Goal: Task Accomplishment & Management: Complete application form

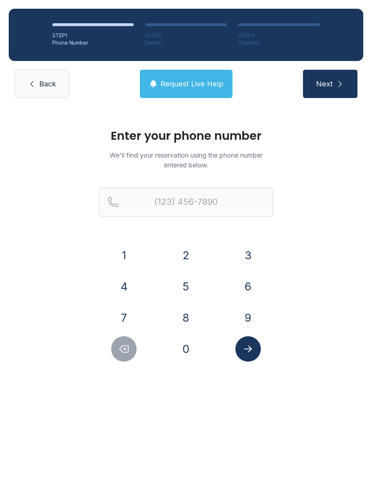
click at [244, 285] on button "6" at bounding box center [247, 286] width 25 height 25
click at [188, 357] on button "0" at bounding box center [185, 348] width 25 height 25
click at [185, 243] on button "2" at bounding box center [185, 255] width 25 height 25
click at [186, 283] on button "5" at bounding box center [185, 286] width 25 height 25
click at [191, 319] on button "8" at bounding box center [185, 317] width 25 height 25
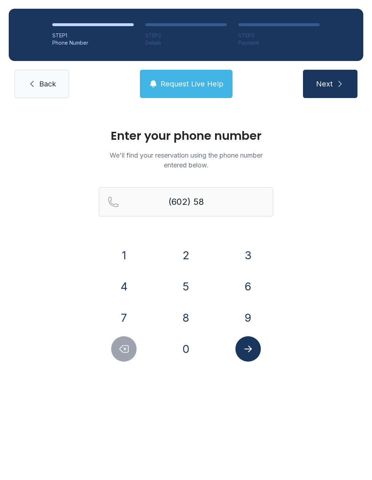
click at [185, 291] on button "5" at bounding box center [185, 286] width 25 height 25
type input "(602) 585-"
click at [25, 75] on link "Back" at bounding box center [42, 84] width 54 height 28
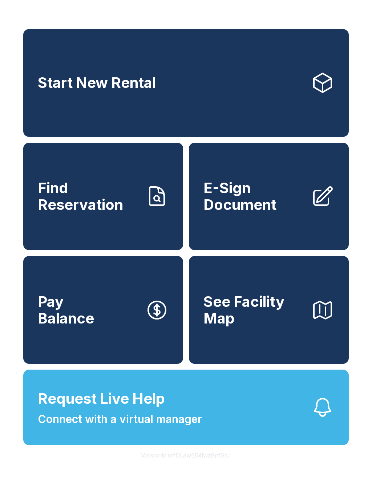
click at [273, 445] on button "Request Live Help Connect with a virtual manager" at bounding box center [185, 408] width 325 height 76
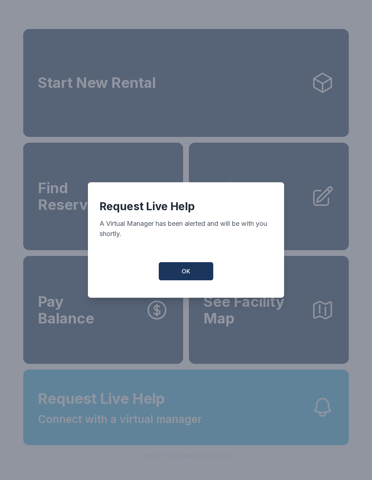
click at [182, 269] on button "OK" at bounding box center [186, 271] width 54 height 18
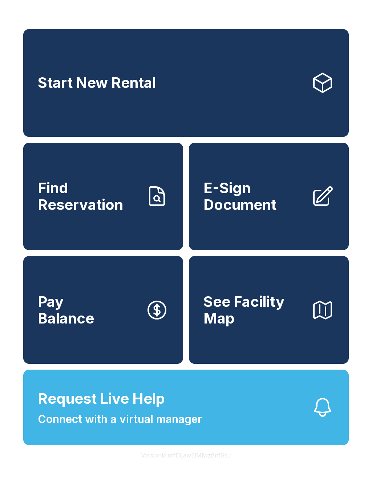
click at [247, 443] on button "Request Live Help Connect with a virtual manager" at bounding box center [185, 408] width 325 height 76
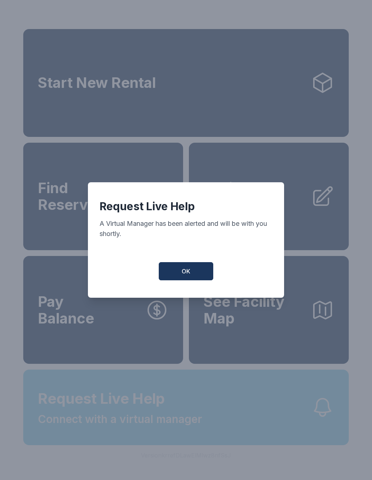
click at [247, 443] on div "Request Live Help A Virtual Manager has been alerted and will be with you short…" at bounding box center [186, 240] width 372 height 480
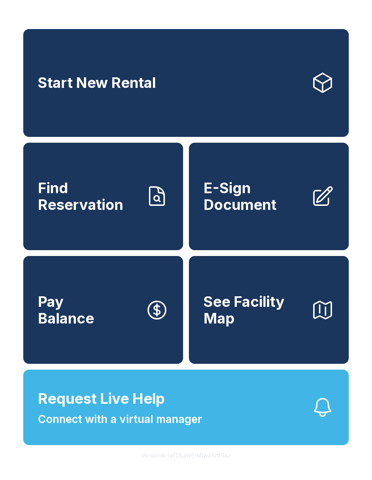
click at [228, 445] on button "Request Live Help Connect with a virtual manager" at bounding box center [185, 408] width 325 height 76
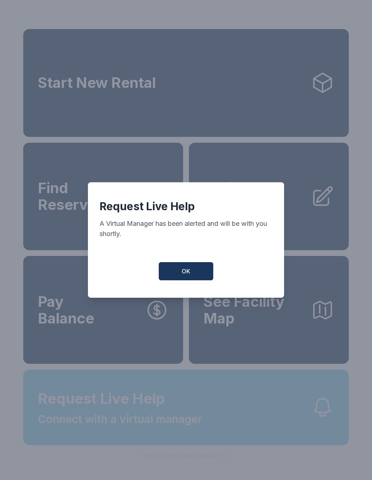
click at [228, 444] on div "Request Live Help A Virtual Manager has been alerted and will be with you short…" at bounding box center [186, 240] width 372 height 480
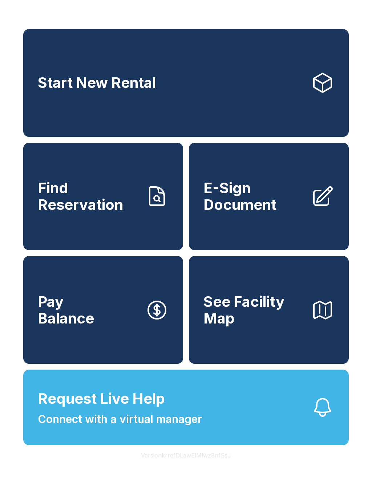
click at [282, 213] on span "E-Sign Document" at bounding box center [254, 196] width 102 height 33
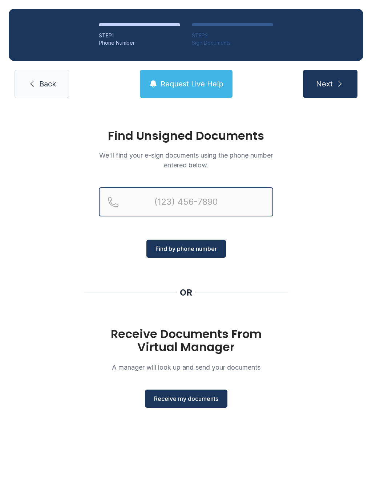
click at [161, 195] on input "Reservation phone number" at bounding box center [186, 201] width 174 height 29
type input "("
click at [56, 259] on div "Find Unsigned Documents We'll find your e-sign documents using the phone number…" at bounding box center [186, 272] width 372 height 330
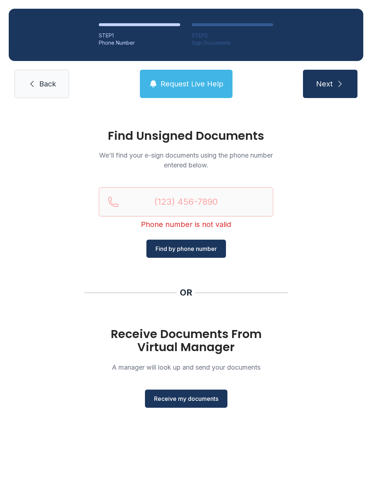
click at [167, 394] on span "Receive my documents" at bounding box center [186, 398] width 64 height 9
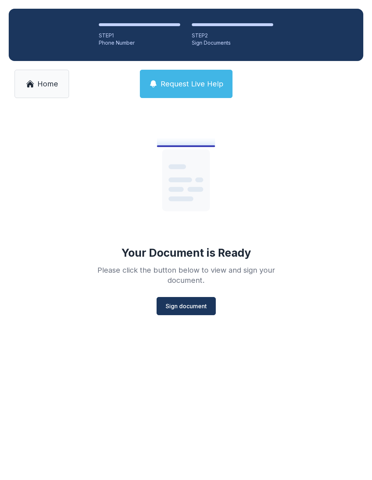
click at [178, 305] on span "Sign document" at bounding box center [186, 306] width 41 height 9
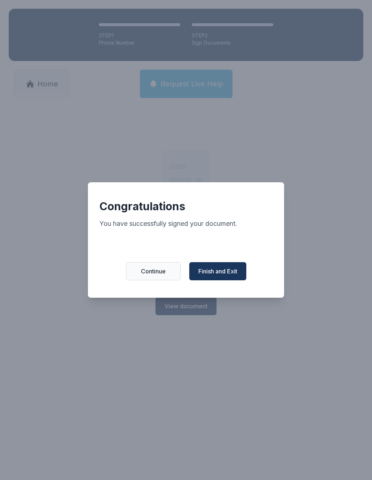
click at [213, 276] on span "Finish and Exit" at bounding box center [217, 271] width 39 height 9
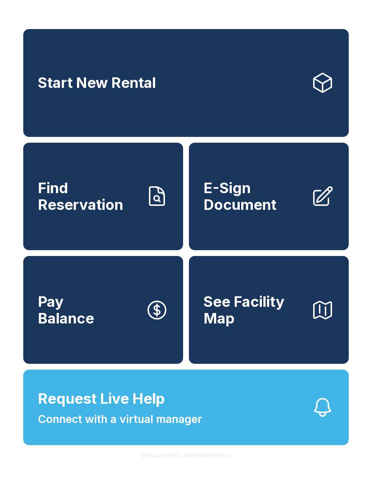
click at [264, 235] on link "E-Sign Document" at bounding box center [269, 197] width 160 height 108
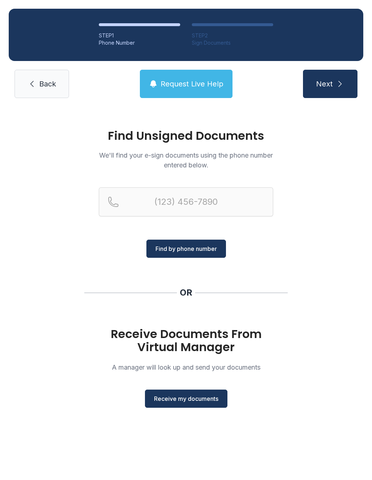
click at [156, 398] on span "Receive my documents" at bounding box center [186, 398] width 64 height 9
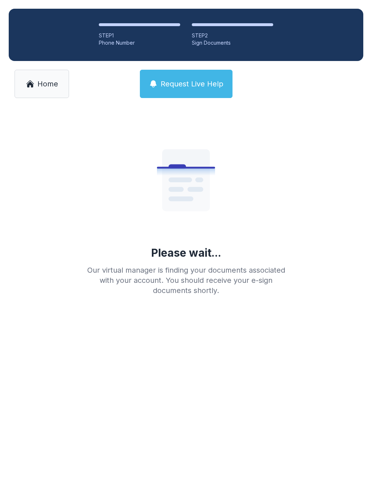
click at [42, 90] on link "Home" at bounding box center [42, 84] width 54 height 28
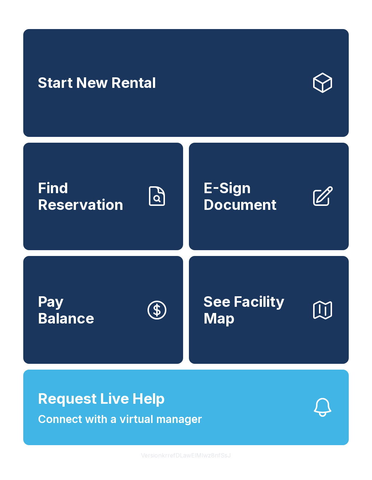
click at [255, 213] on span "E-Sign Document" at bounding box center [254, 196] width 102 height 33
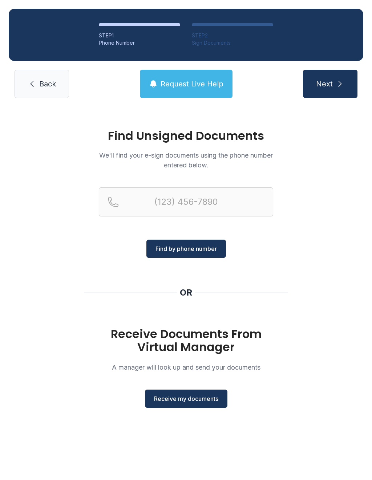
click at [180, 406] on button "Receive my documents" at bounding box center [186, 399] width 82 height 18
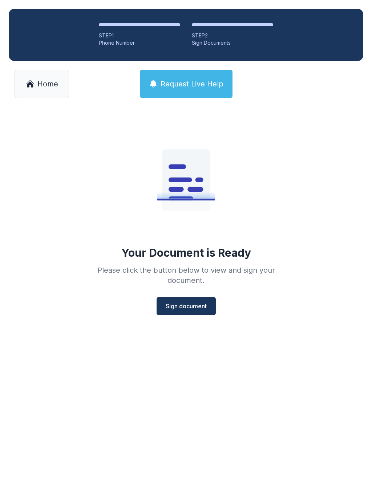
click at [178, 301] on button "Sign document" at bounding box center [186, 306] width 59 height 18
